Goal: Information Seeking & Learning: Learn about a topic

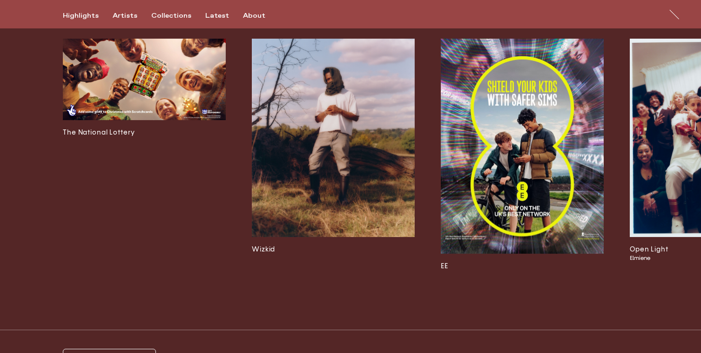
scroll to position [2521, 0]
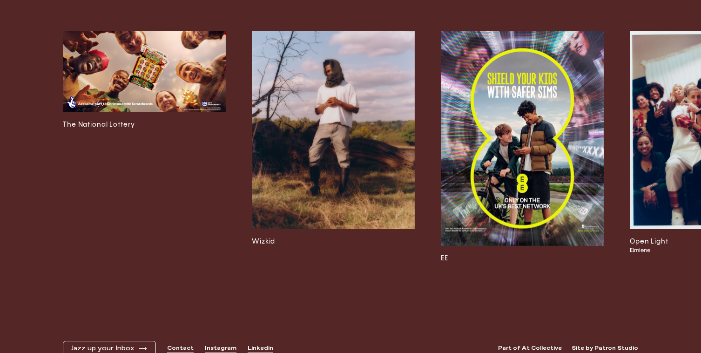
click at [172, 107] on img at bounding box center [144, 71] width 163 height 81
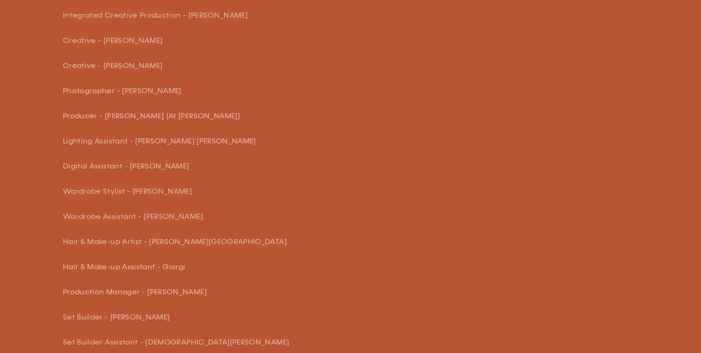
scroll to position [1052, 0]
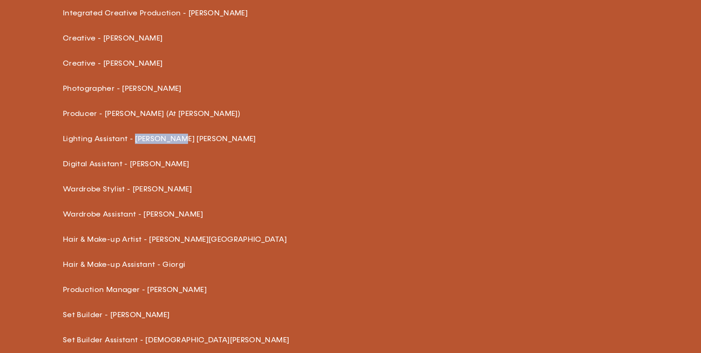
drag, startPoint x: 161, startPoint y: 137, endPoint x: 134, endPoint y: 137, distance: 27.5
click at [134, 137] on p "Lighting Assistant - [PERSON_NAME] [PERSON_NAME]" at bounding box center [226, 139] width 326 height 10
copy p "[PERSON_NAME] [PERSON_NAME]"
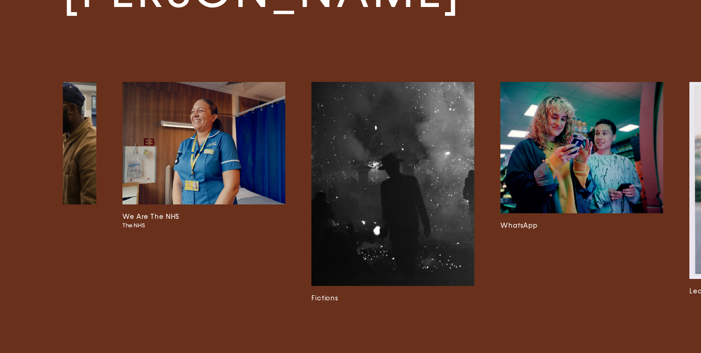
scroll to position [0, 1935]
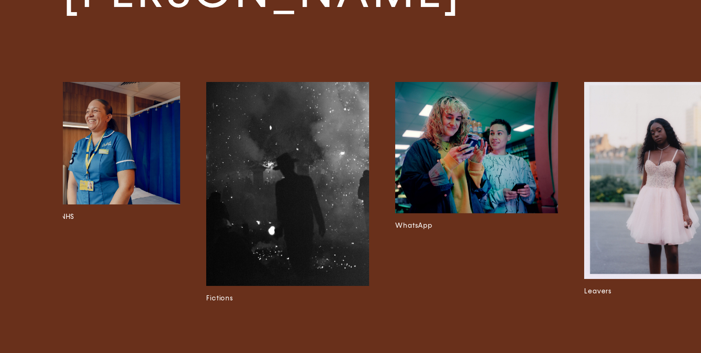
click at [442, 131] on img at bounding box center [476, 147] width 163 height 131
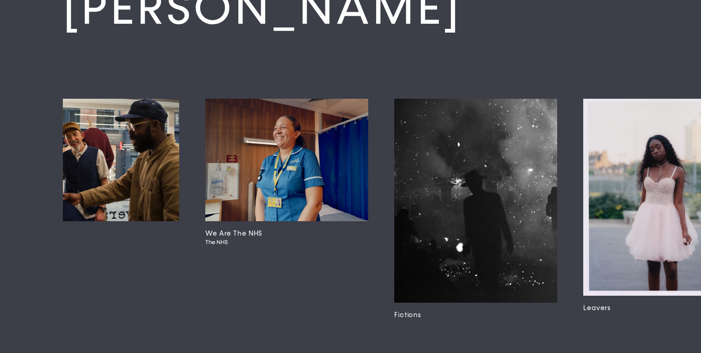
scroll to position [2198, 0]
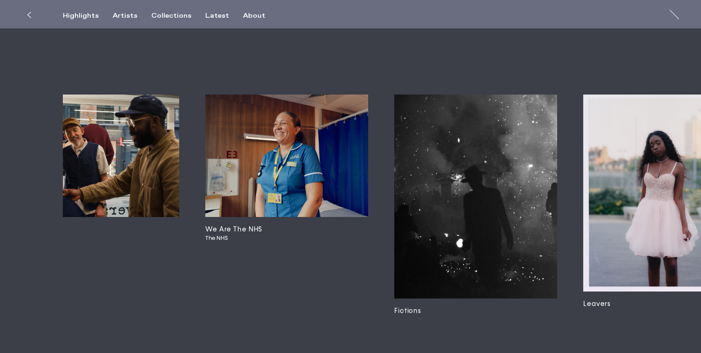
click at [104, 119] on img at bounding box center [97, 155] width 163 height 122
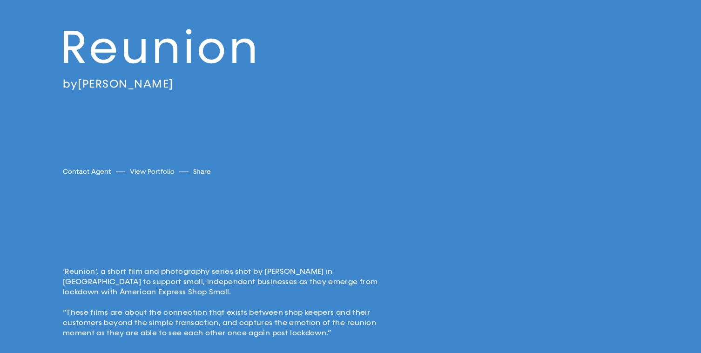
scroll to position [105, 0]
click at [143, 162] on div "Reunion by [PERSON_NAME] [PERSON_NAME] Contact Agent View Portfolio Share [URL]…" at bounding box center [350, 53] width 701 height 317
click at [144, 164] on div "Reunion by [PERSON_NAME] [PERSON_NAME] Contact Agent View Portfolio Share [URL]…" at bounding box center [350, 53] width 701 height 317
click at [147, 167] on link "View Portfolio" at bounding box center [152, 171] width 45 height 10
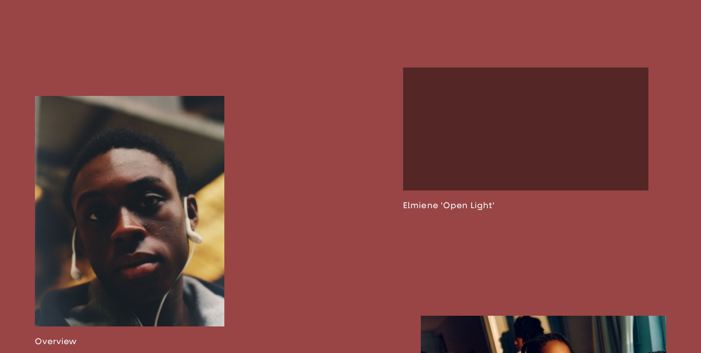
scroll to position [511, 0]
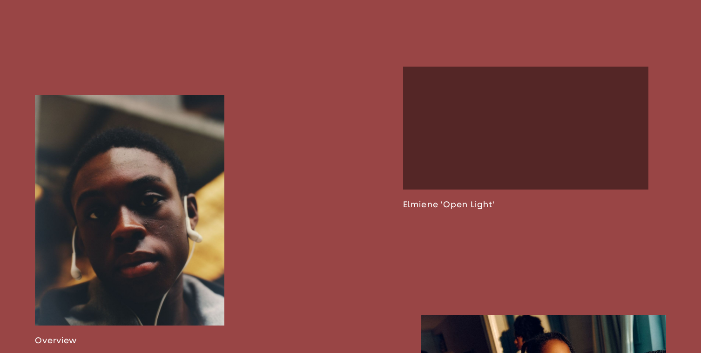
click at [164, 173] on link at bounding box center [129, 220] width 189 height 250
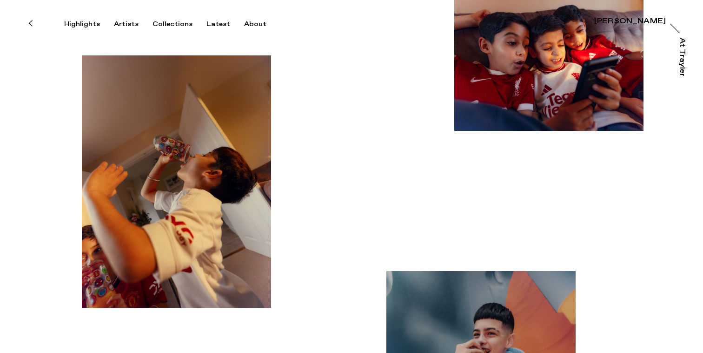
scroll to position [82, 0]
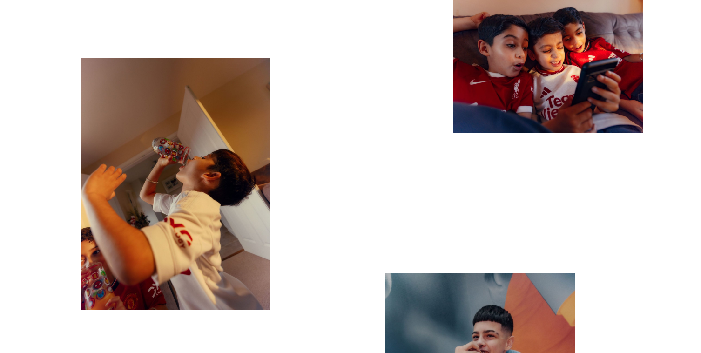
click at [207, 186] on img "button" at bounding box center [174, 184] width 189 height 252
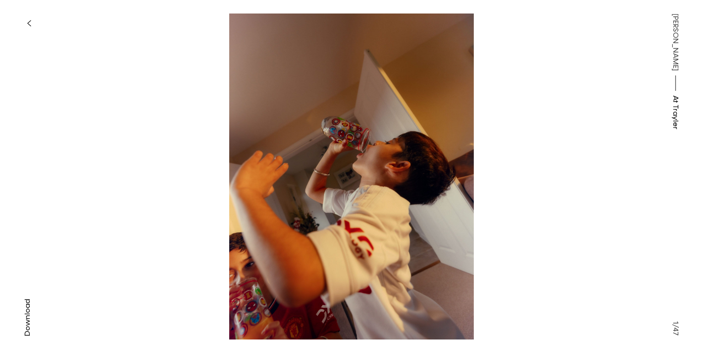
click at [369, 188] on img at bounding box center [351, 176] width 501 height 326
click at [501, 190] on img at bounding box center [351, 176] width 501 height 326
